Goal: Navigation & Orientation: Go to known website

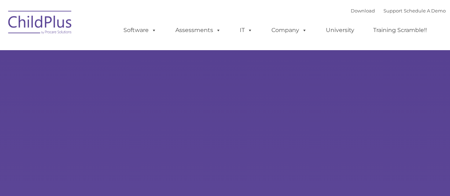
select select "MEDIUM"
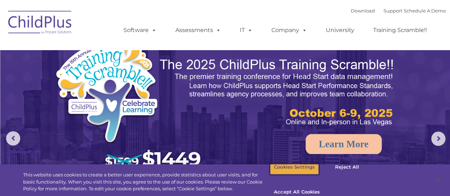
click at [288, 175] on button "Cookies Settings" at bounding box center [294, 167] width 49 height 15
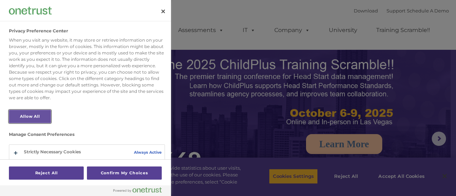
click at [40, 117] on button "Allow All" at bounding box center [30, 116] width 42 height 13
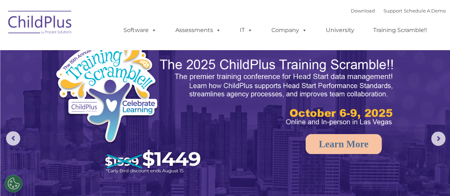
click at [42, 23] on img at bounding box center [40, 24] width 71 height 36
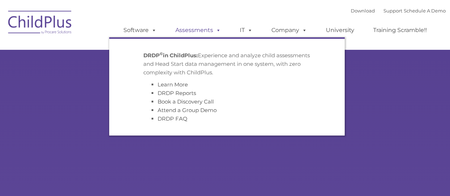
type input ""
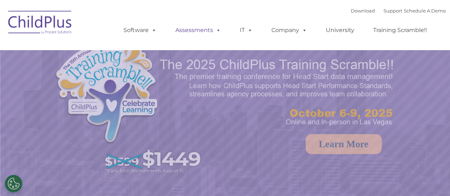
select select "MEDIUM"
